Goal: Register for event/course

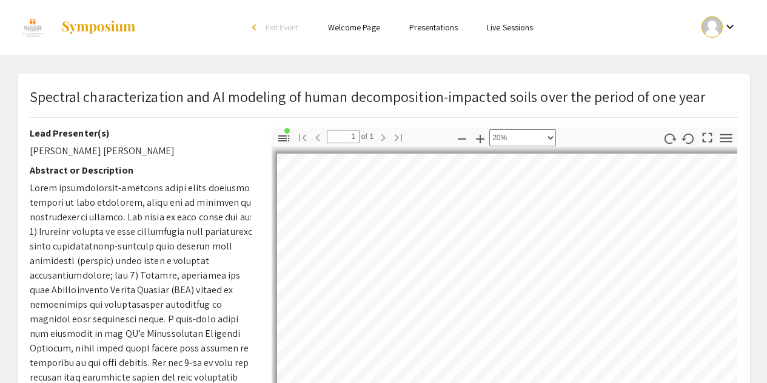
select select "custom"
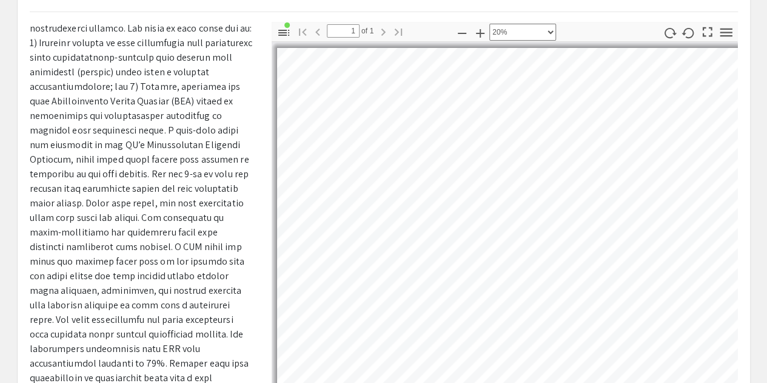
scroll to position [319, 0]
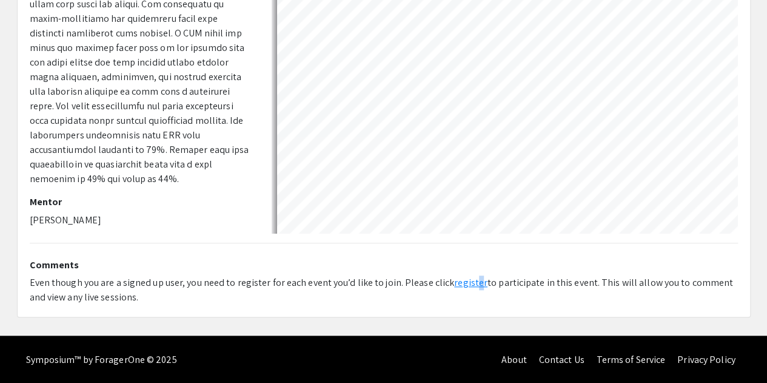
drag, startPoint x: 190, startPoint y: 249, endPoint x: 472, endPoint y: 281, distance: 283.1
click at [472, 281] on link "register" at bounding box center [470, 282] width 33 height 13
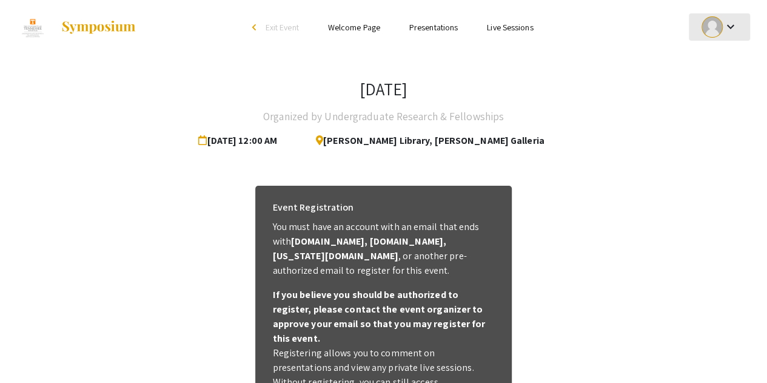
click at [711, 30] on div at bounding box center [712, 26] width 21 height 21
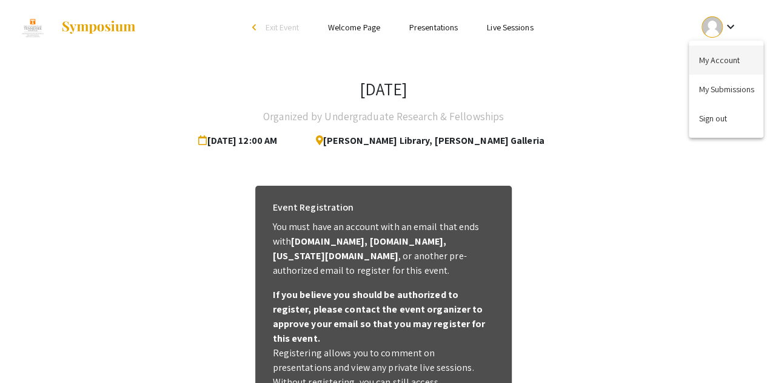
click at [707, 64] on button "My Account" at bounding box center [726, 59] width 75 height 29
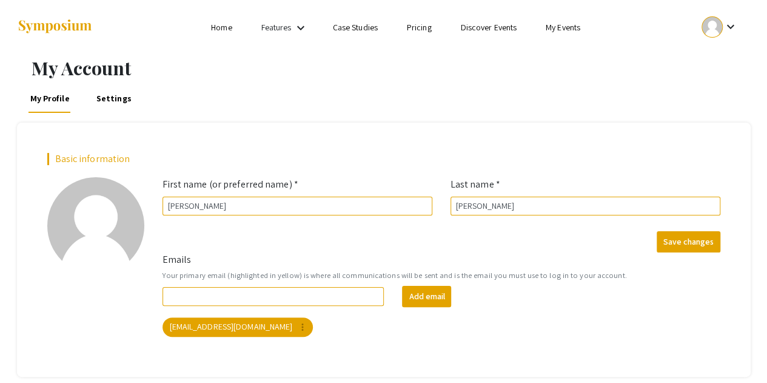
click at [101, 102] on link "Settings" at bounding box center [114, 98] width 39 height 29
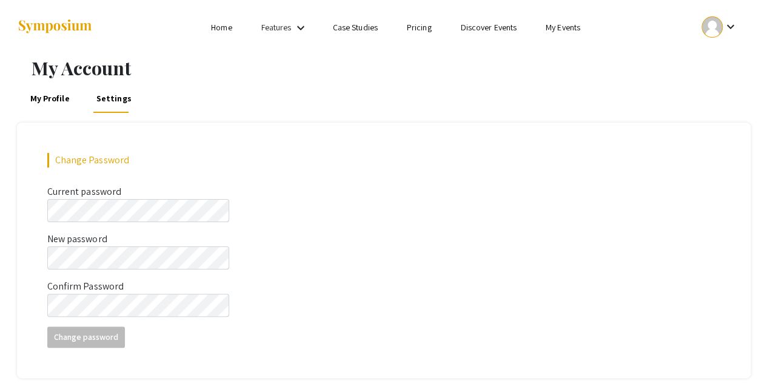
click at [46, 106] on link "My Profile" at bounding box center [49, 98] width 43 height 29
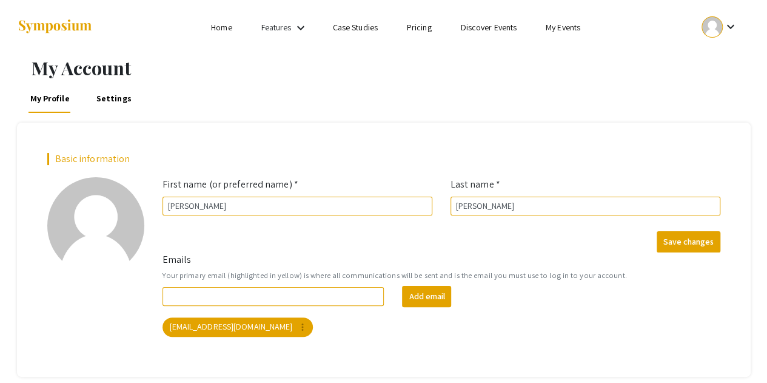
click at [484, 38] on ul "Skip navigation Home Features keyboard_arrow_down Case Studies Pricing Discover…" at bounding box center [384, 27] width 242 height 55
click at [490, 32] on link "Discover Events" at bounding box center [488, 27] width 56 height 11
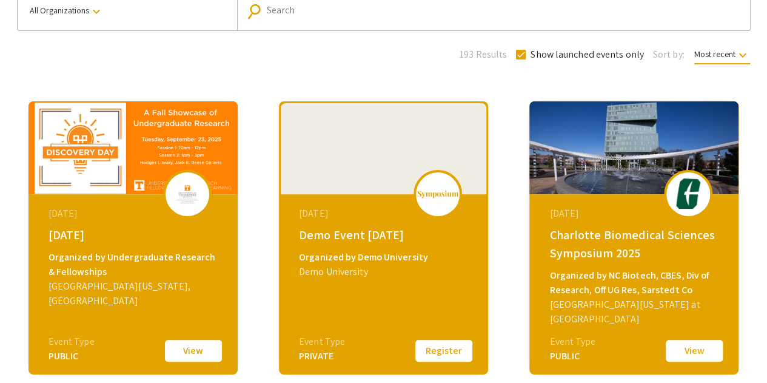
scroll to position [110, 0]
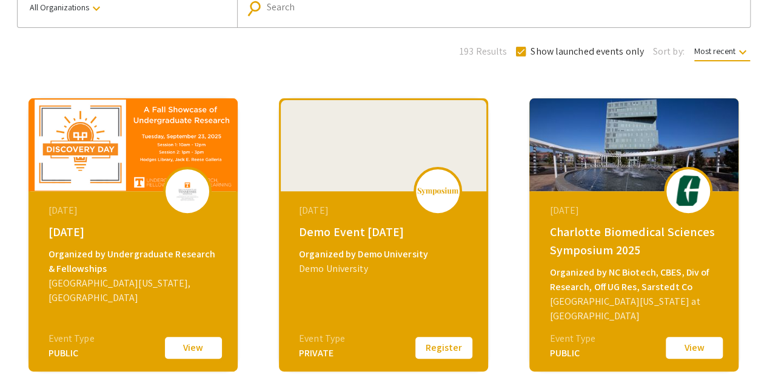
click at [181, 351] on button "View" at bounding box center [193, 347] width 61 height 25
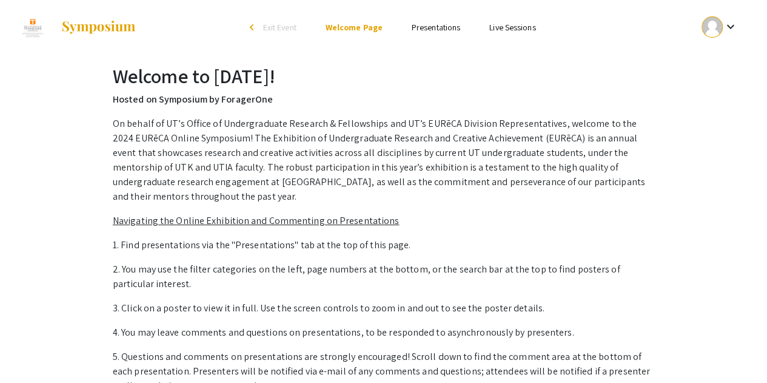
click at [420, 29] on link "Presentations" at bounding box center [436, 27] width 49 height 11
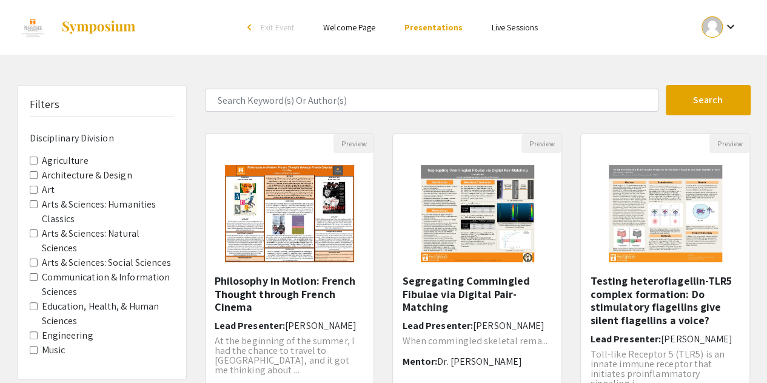
click at [497, 33] on li "Live Sessions" at bounding box center [514, 27] width 75 height 15
click at [498, 28] on link "Live Sessions" at bounding box center [515, 27] width 46 height 11
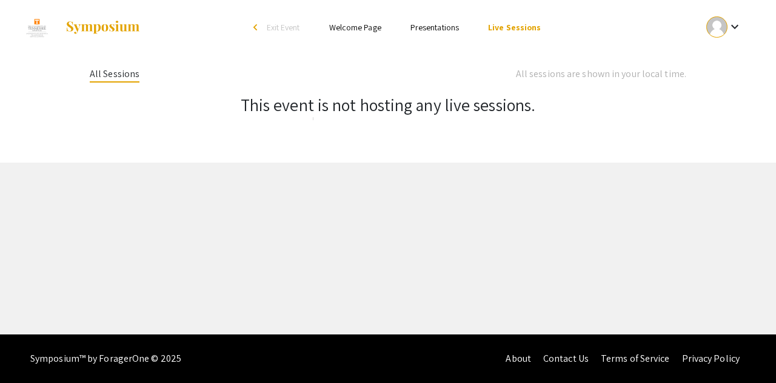
click at [434, 26] on link "Presentations" at bounding box center [434, 27] width 49 height 11
